Goal: Information Seeking & Learning: Learn about a topic

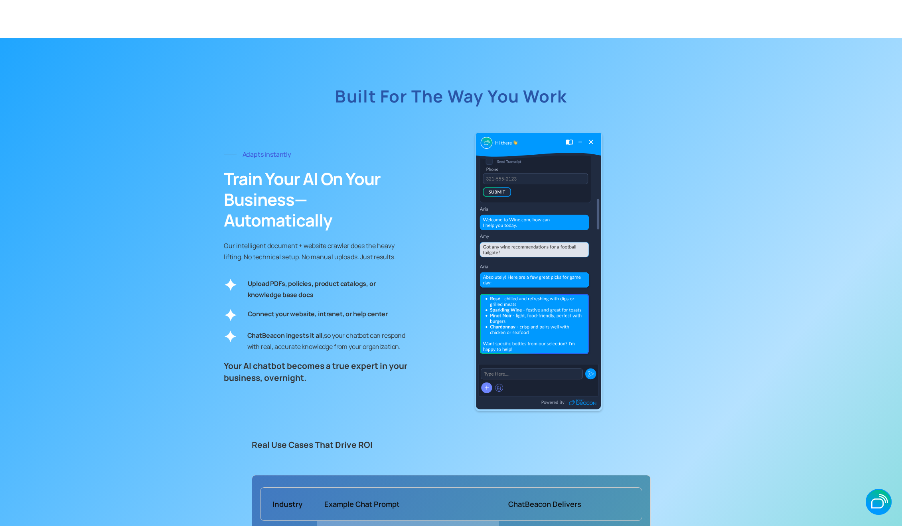
scroll to position [2094, 0]
